Goal: Task Accomplishment & Management: Complete application form

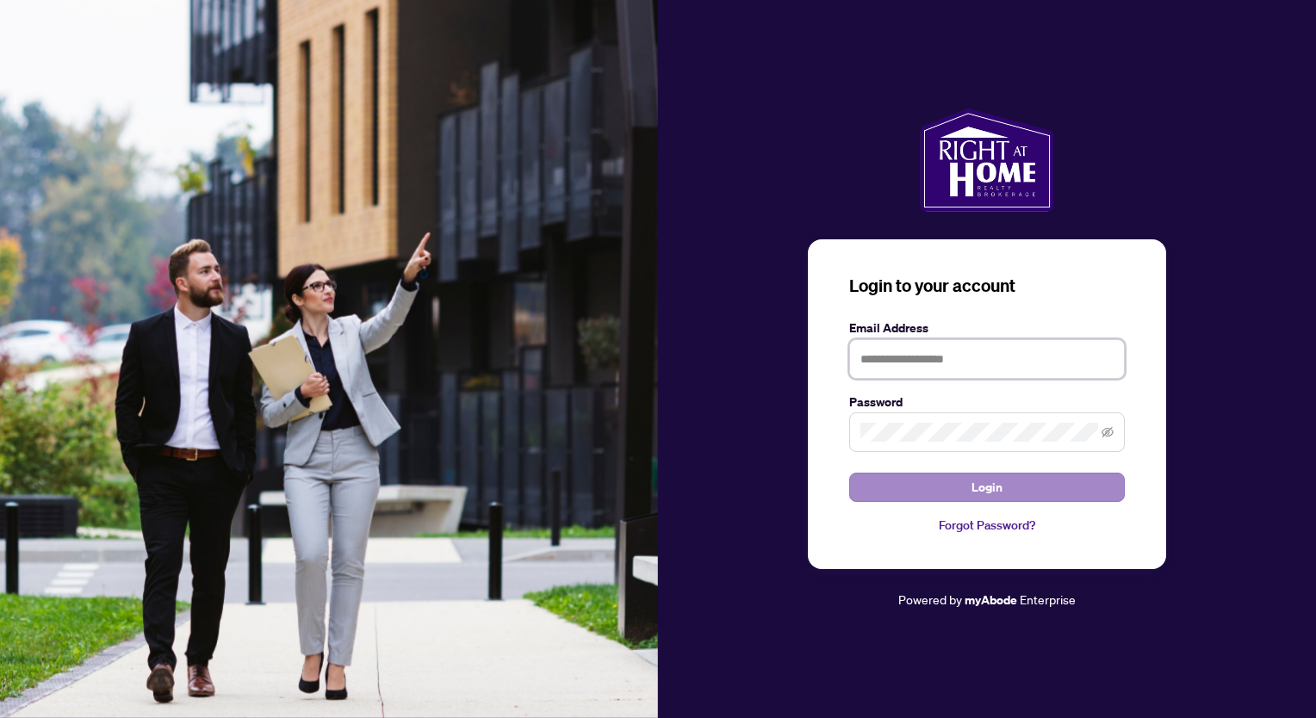
type input "**********"
click at [968, 481] on button "Login" at bounding box center [987, 487] width 276 height 29
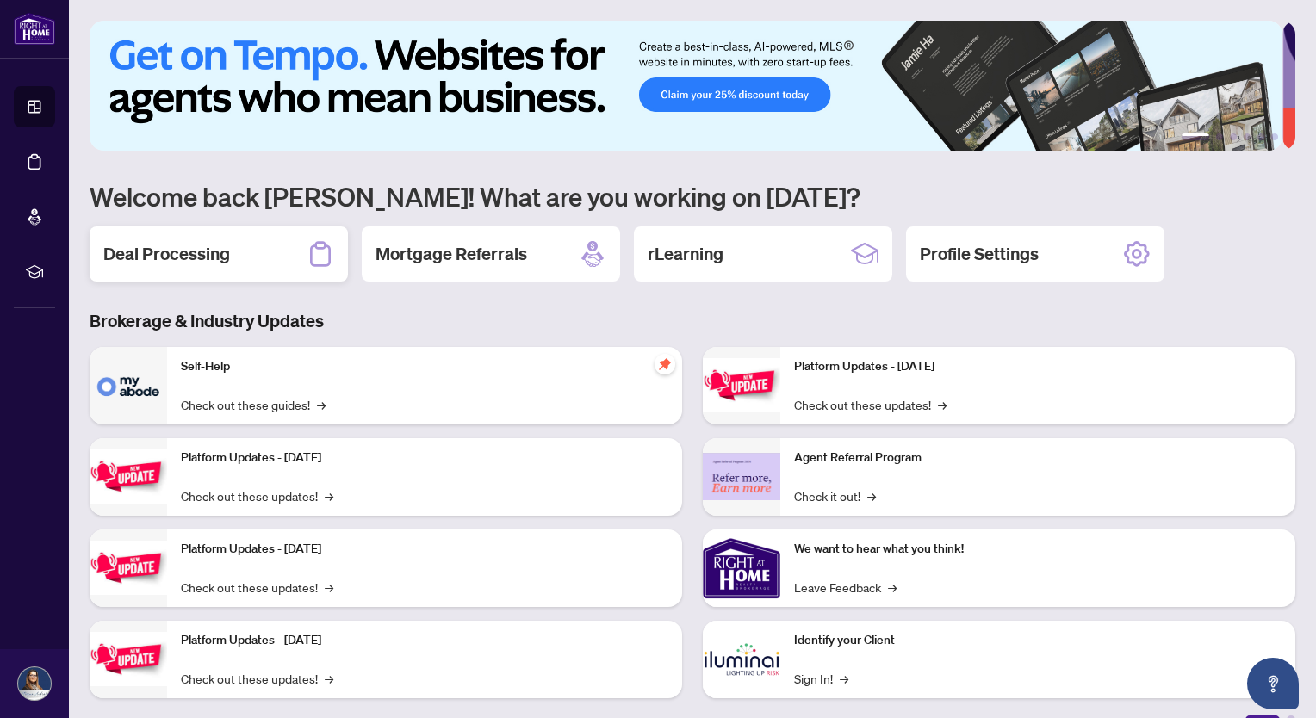
click at [331, 259] on icon at bounding box center [320, 253] width 21 height 25
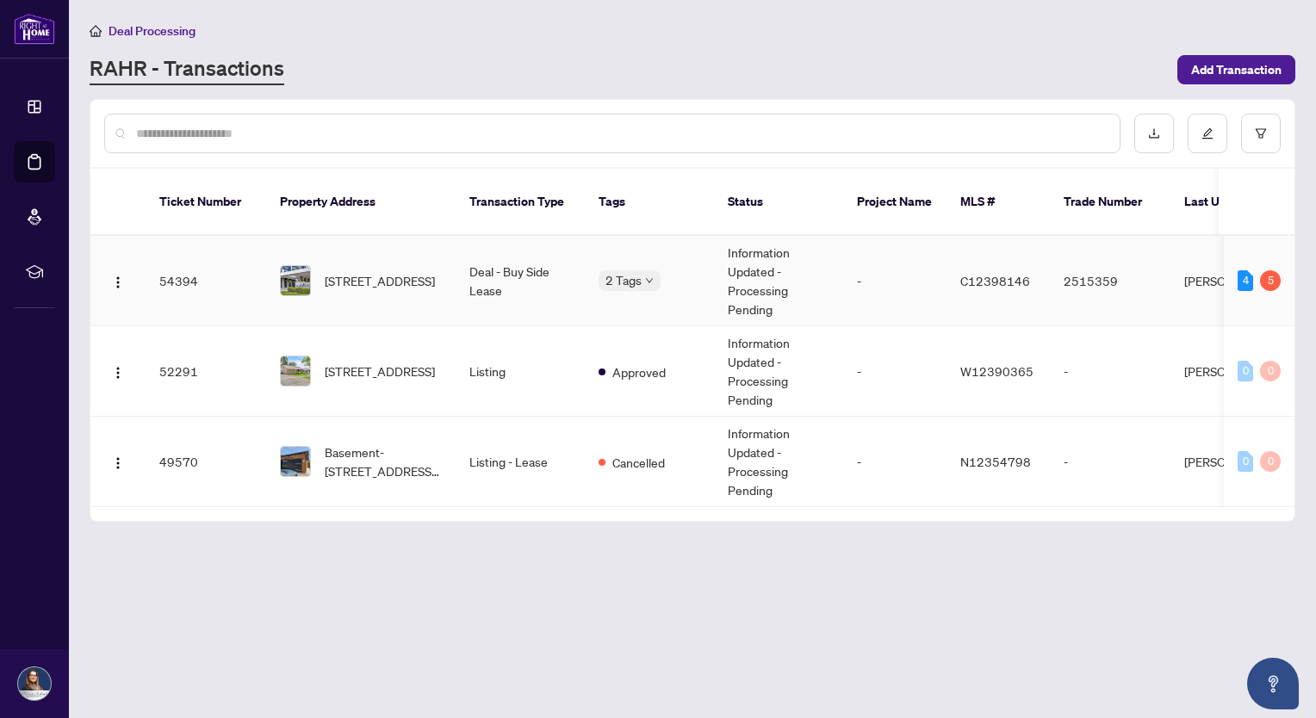
click at [851, 268] on td "-" at bounding box center [894, 281] width 103 height 90
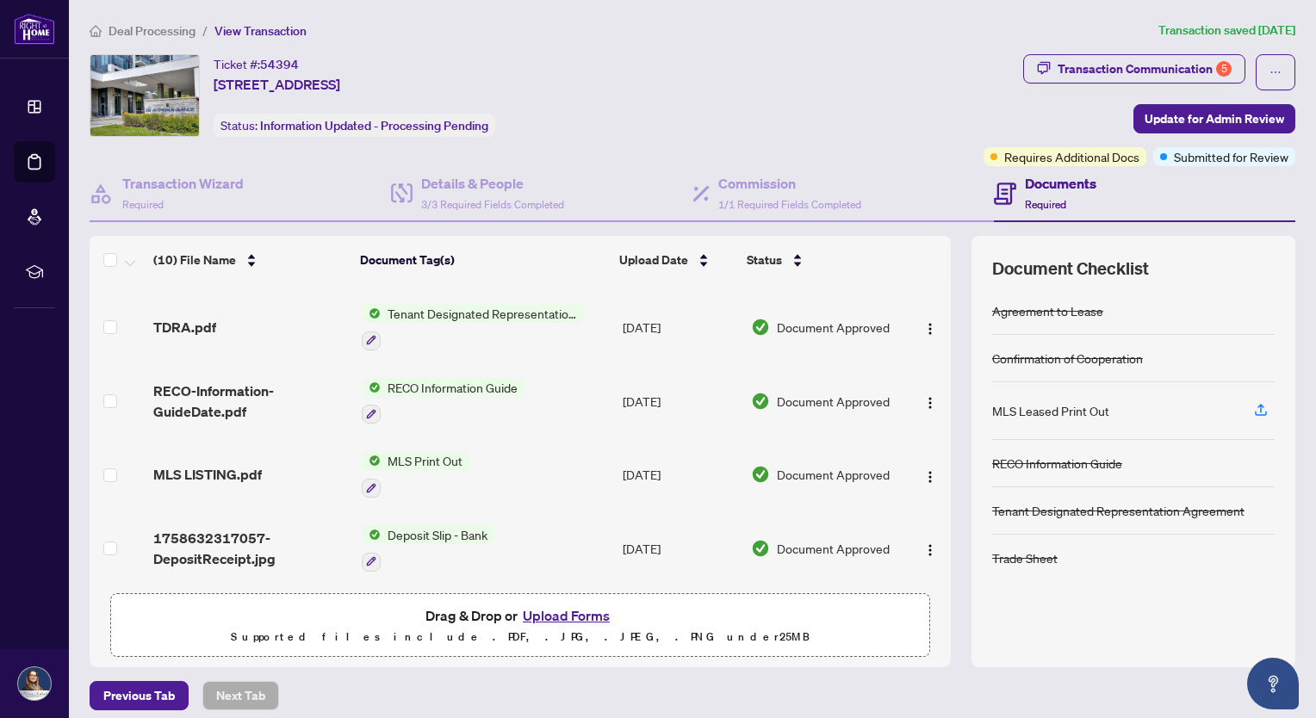
scroll to position [437, 0]
click at [1257, 405] on icon "button" at bounding box center [1260, 408] width 7 height 9
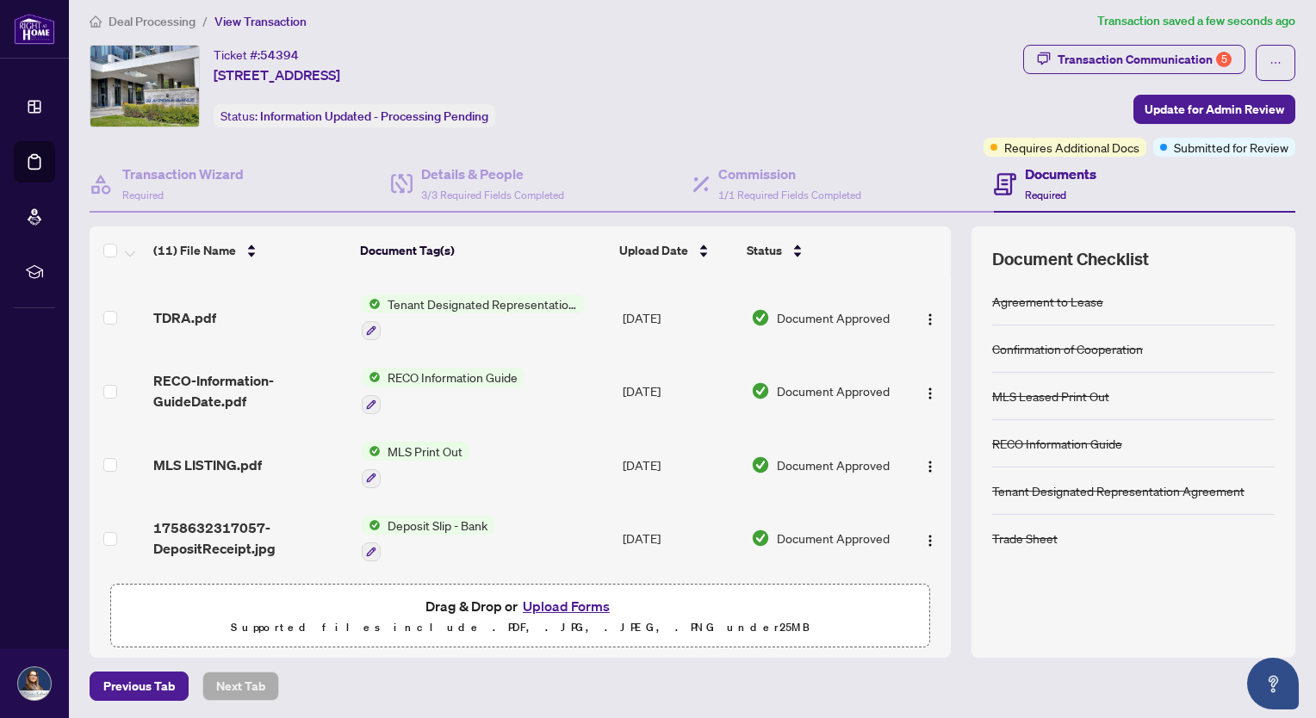
scroll to position [10, 0]
click at [1213, 103] on span "Update for Admin Review" at bounding box center [1215, 109] width 140 height 28
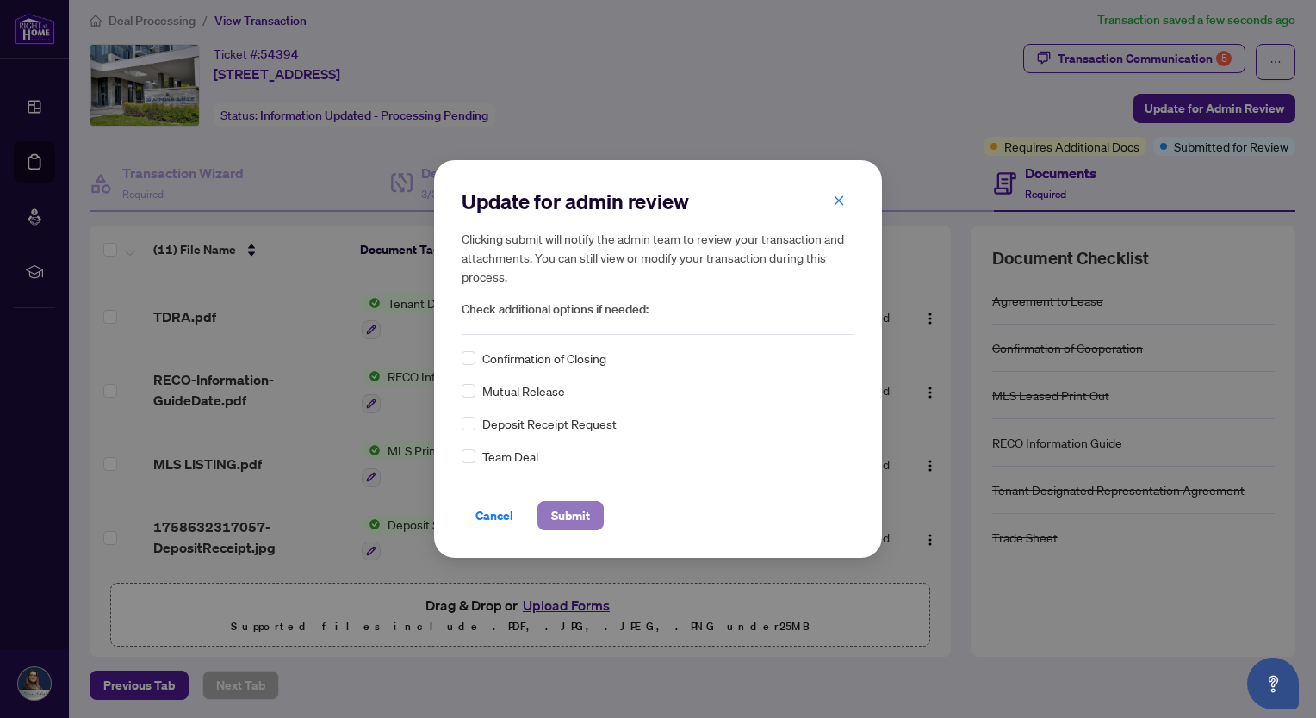
click at [563, 515] on span "Submit" at bounding box center [570, 516] width 39 height 28
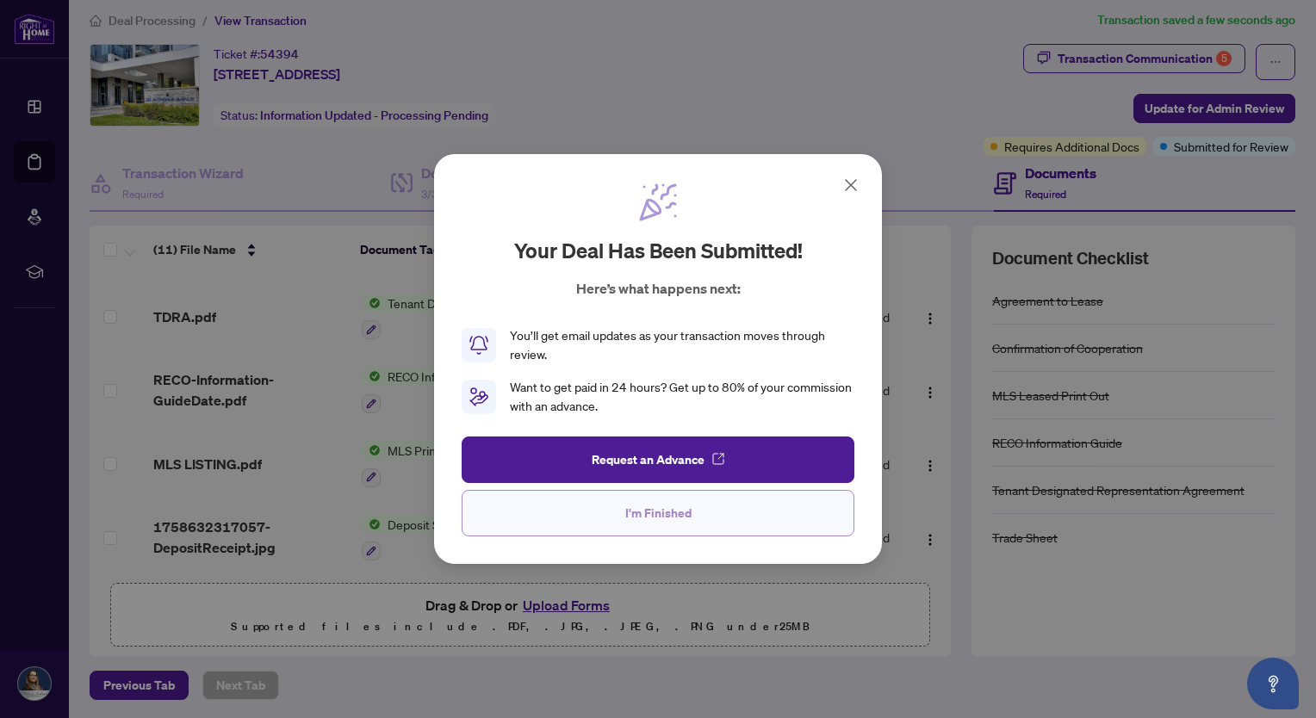
click at [710, 515] on button "I'm Finished" at bounding box center [658, 513] width 393 height 47
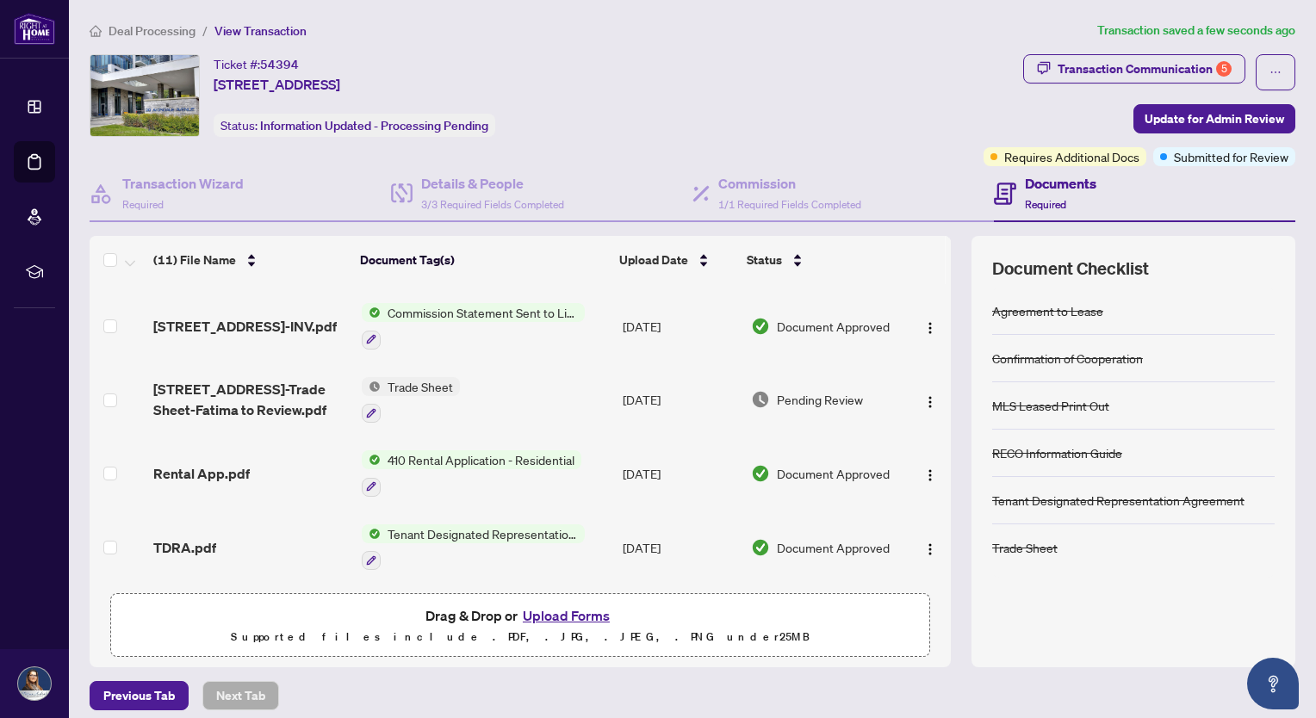
scroll to position [252, 0]
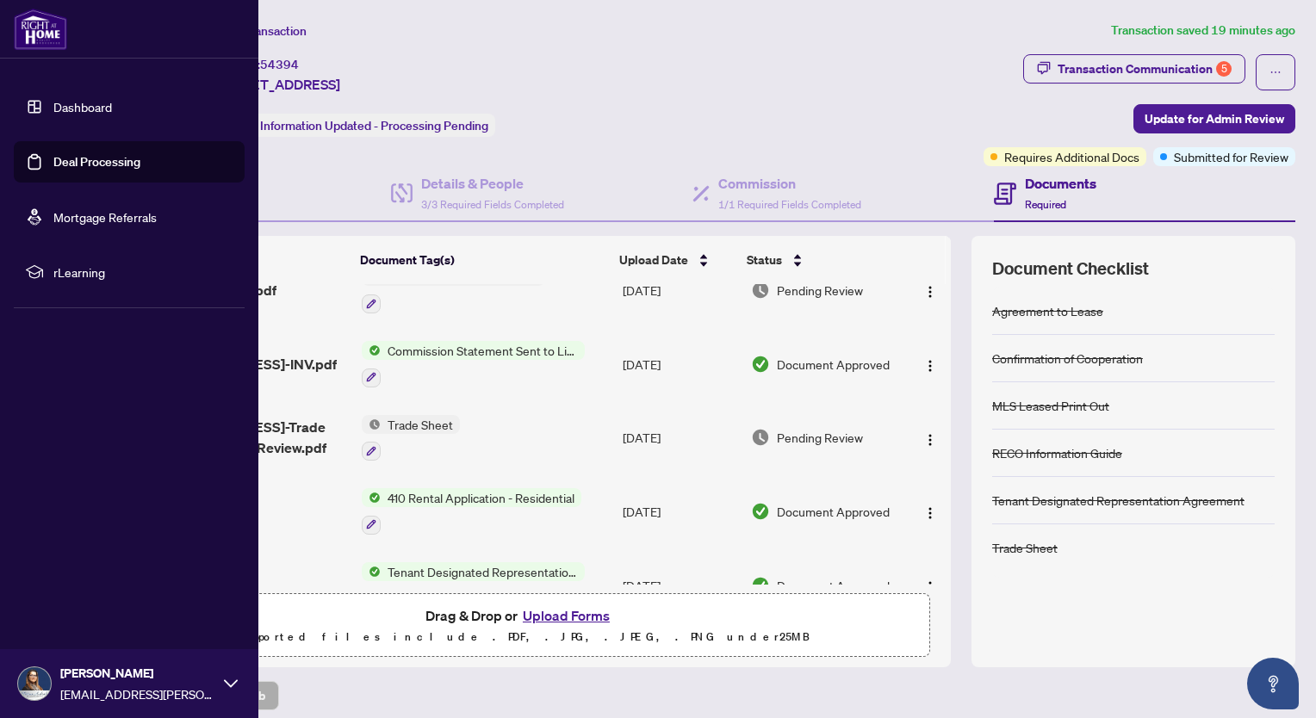
click at [53, 107] on link "Dashboard" at bounding box center [82, 107] width 59 height 16
